Goal: Transaction & Acquisition: Book appointment/travel/reservation

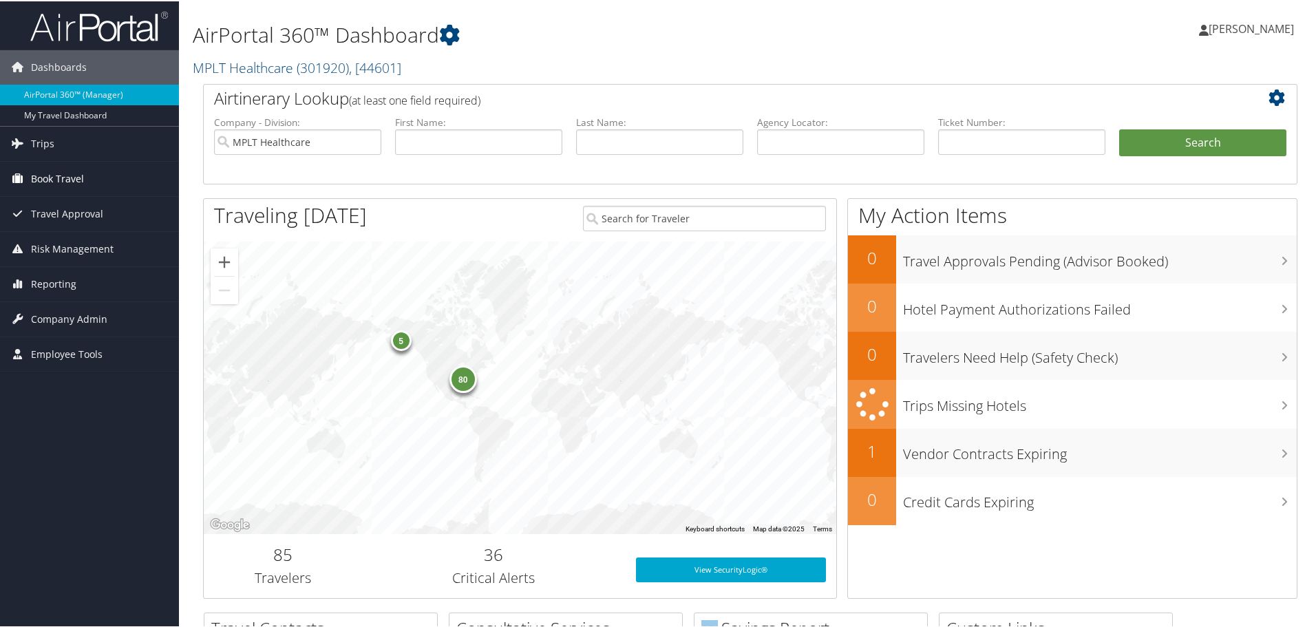
click at [57, 175] on span "Book Travel" at bounding box center [57, 177] width 53 height 34
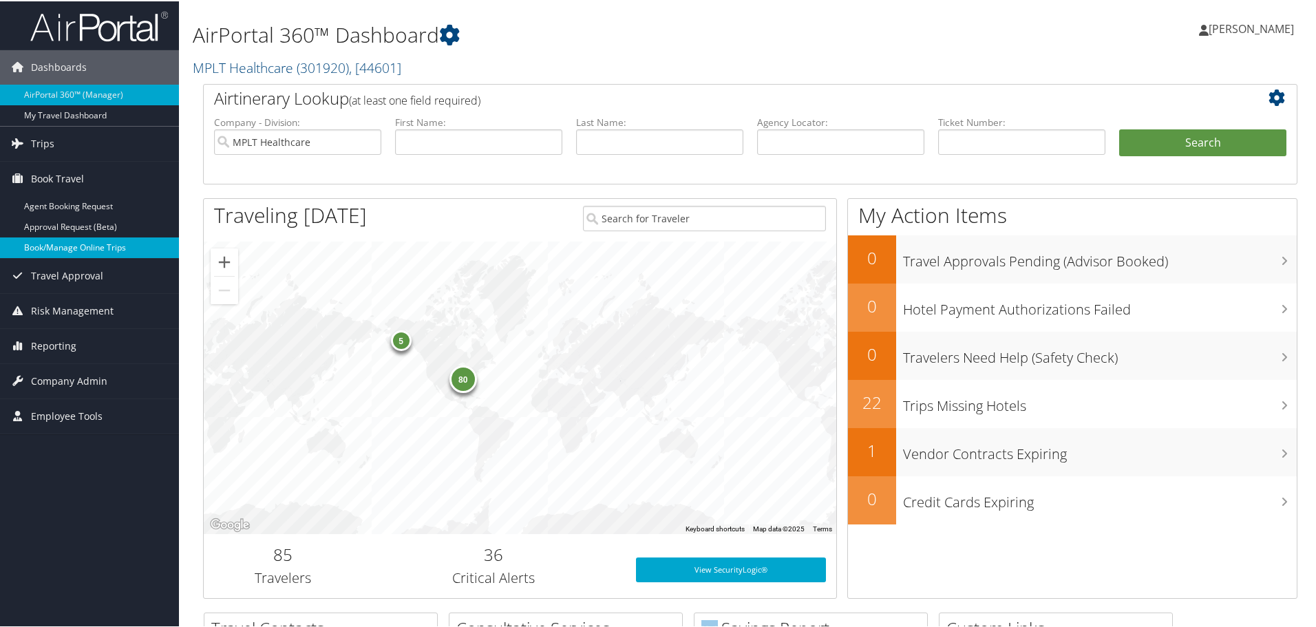
click at [92, 245] on link "Book/Manage Online Trips" at bounding box center [89, 246] width 179 height 21
